Goal: Transaction & Acquisition: Purchase product/service

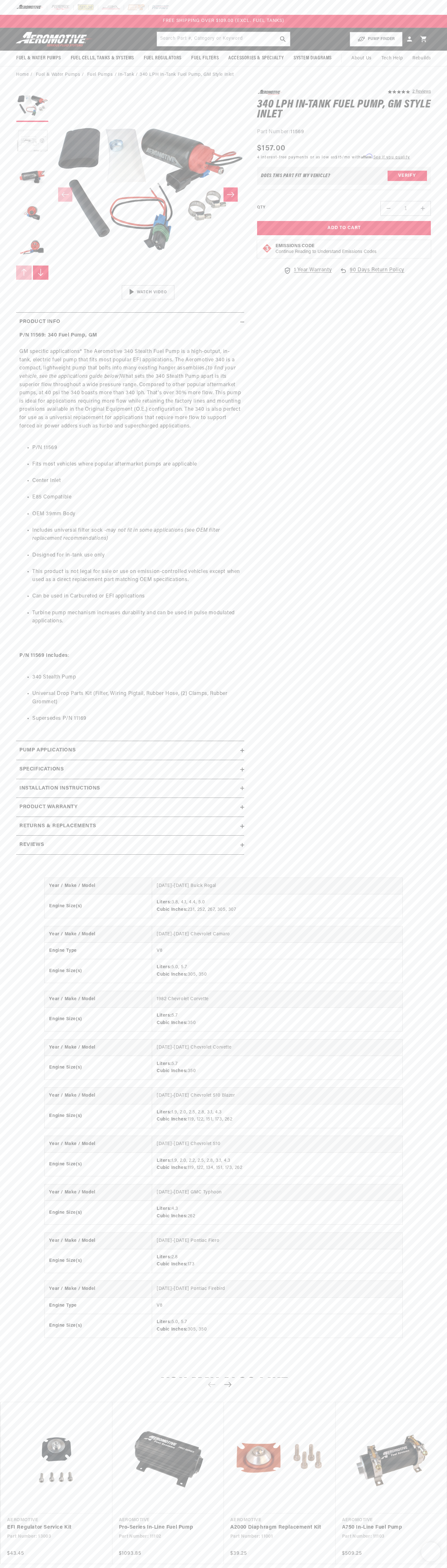
click at [214, 12] on div at bounding box center [224, 7] width 447 height 15
click at [442, 1563] on html "Skip to content Your cart Your cart is empty Loading... You may also like Subto…" at bounding box center [224, 784] width 447 height 1568
click at [366, 1563] on html "Skip to content Your cart Your cart is empty Loading... You may also like Subto…" at bounding box center [224, 784] width 447 height 1568
click at [19, 1096] on div "Year / Make / Model 1982-1987 Buick Regal Engine Size(s) Liters: 3.8, 4.1, 4.4,…" at bounding box center [224, 1114] width 447 height 498
